Goal: Find specific page/section

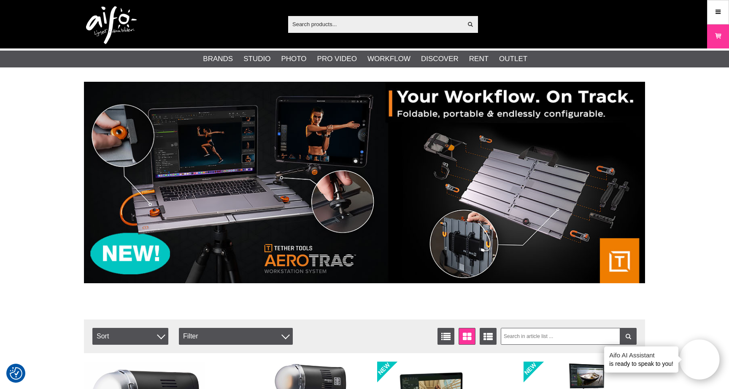
click at [367, 27] on input "text" at bounding box center [375, 24] width 174 height 13
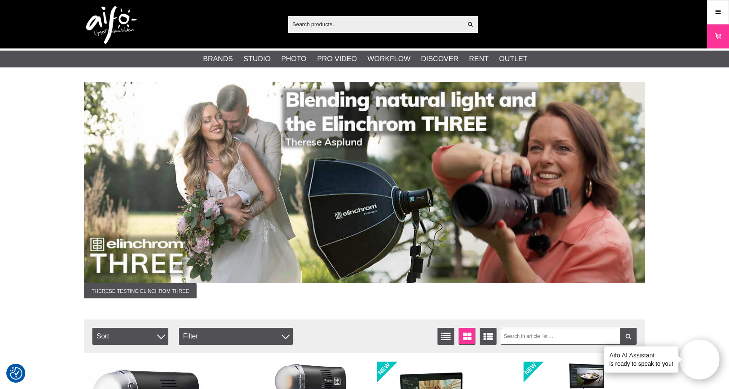
click at [338, 35] on div "Show all Articles Categories of articles Your search for returned no results. P…" at bounding box center [365, 24] width 574 height 49
click at [341, 26] on input "text" at bounding box center [375, 24] width 174 height 13
paste input "MCEX"
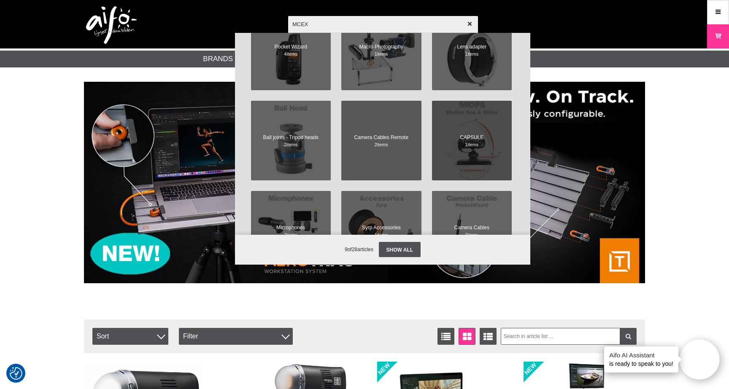
scroll to position [395, 0]
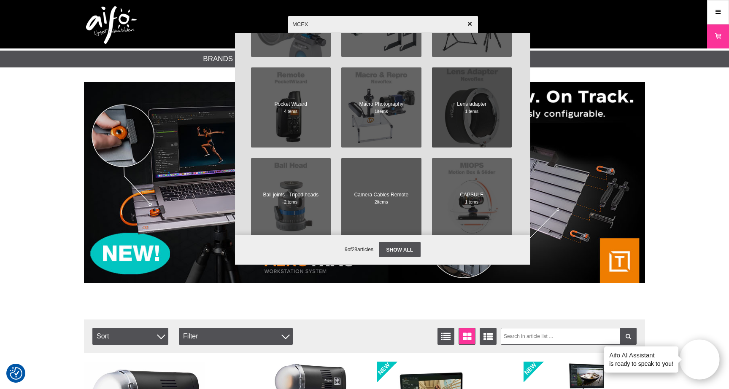
type input "MCEX"
click at [471, 105] on font "Lens adapter" at bounding box center [472, 104] width 30 height 6
